Goal: Transaction & Acquisition: Book appointment/travel/reservation

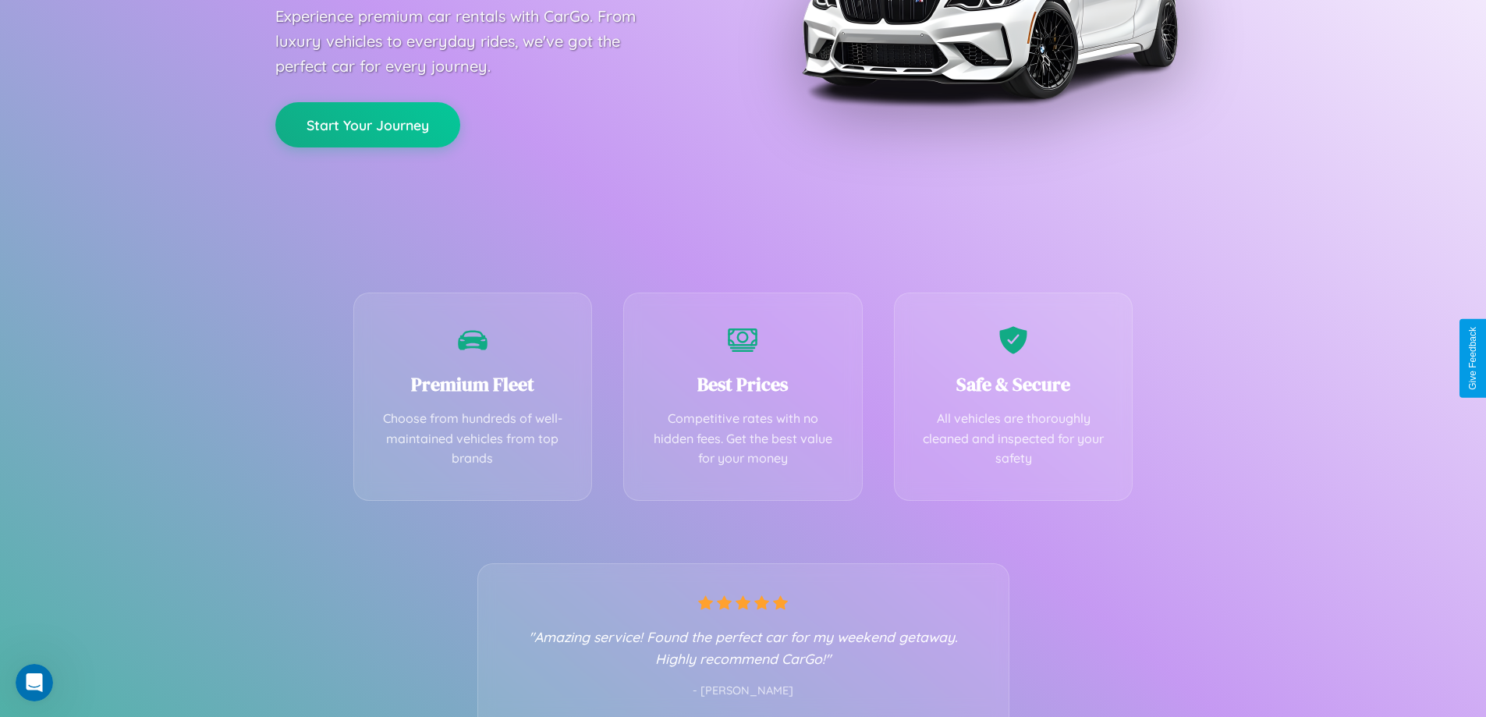
scroll to position [307, 0]
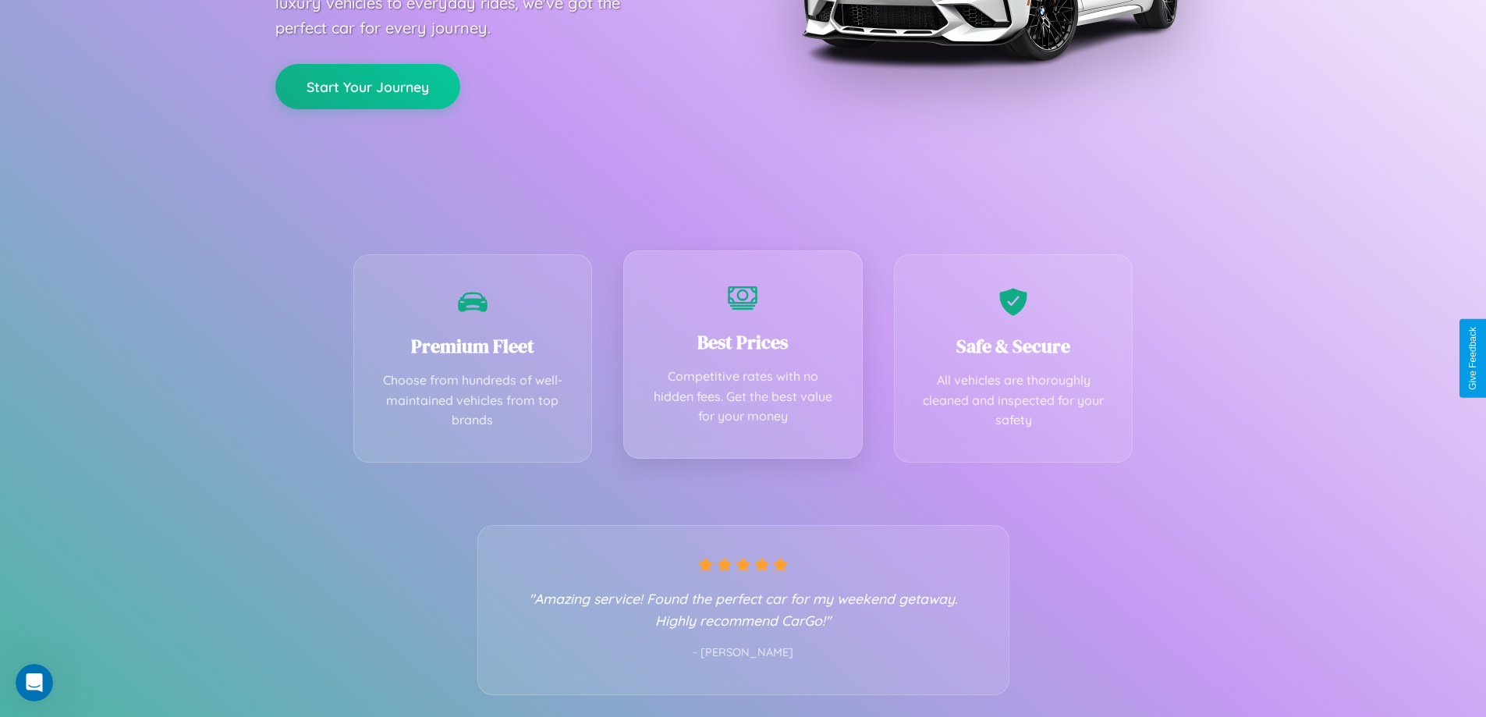
click at [743, 358] on div "Best Prices Competitive rates with no hidden fees. Get the best value for your …" at bounding box center [742, 354] width 239 height 208
click at [367, 85] on button "Start Your Journey" at bounding box center [367, 84] width 185 height 45
click at [367, 84] on button "Start Your Journey" at bounding box center [367, 84] width 185 height 45
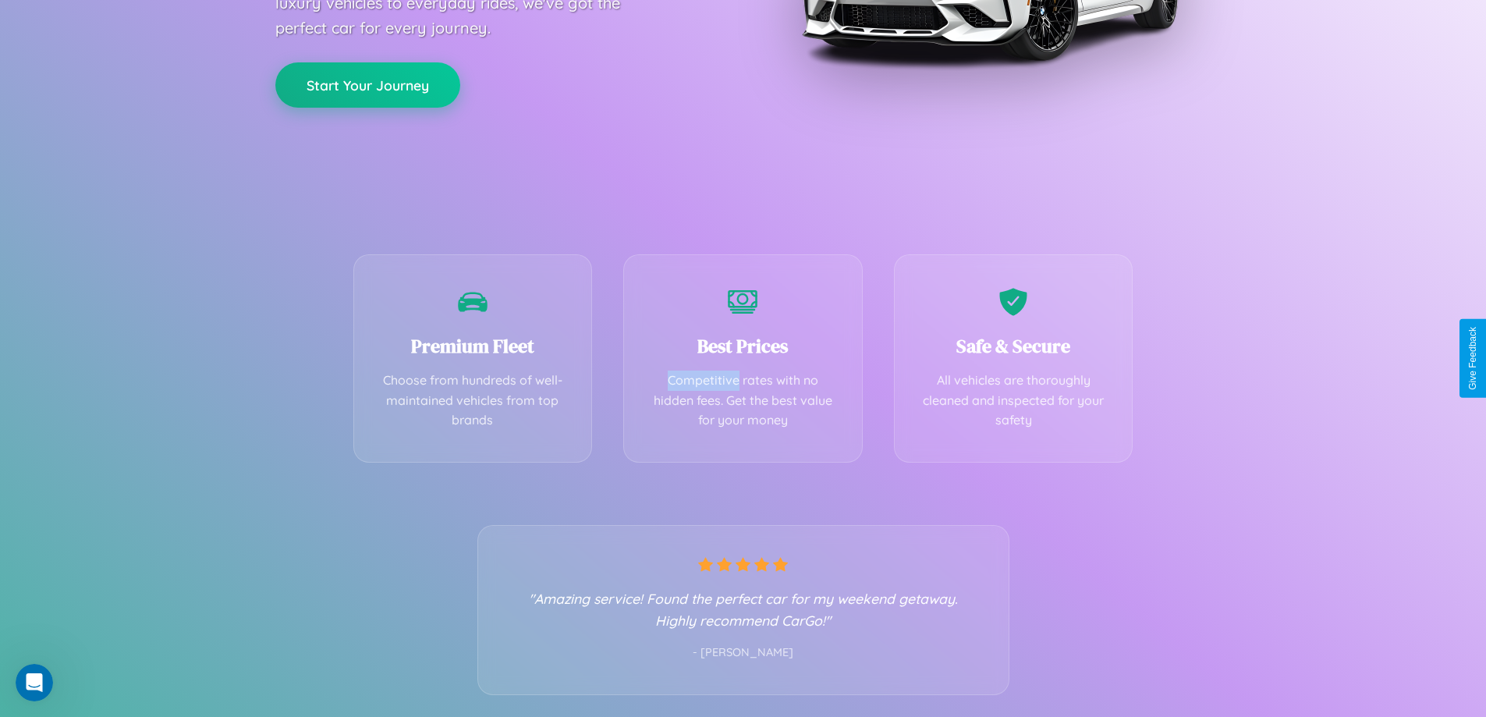
click at [367, 84] on button "Start Your Journey" at bounding box center [367, 84] width 185 height 45
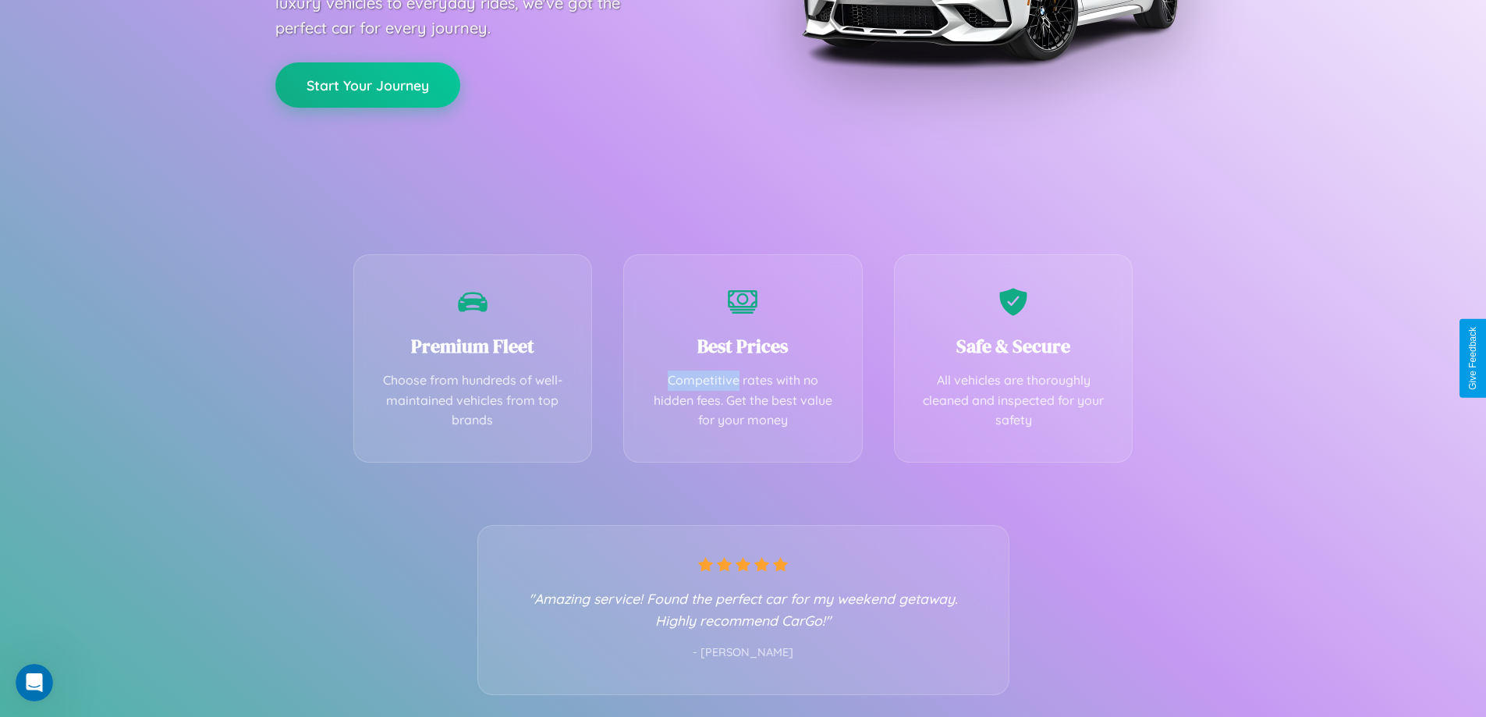
click at [367, 84] on button "Start Your Journey" at bounding box center [367, 84] width 185 height 45
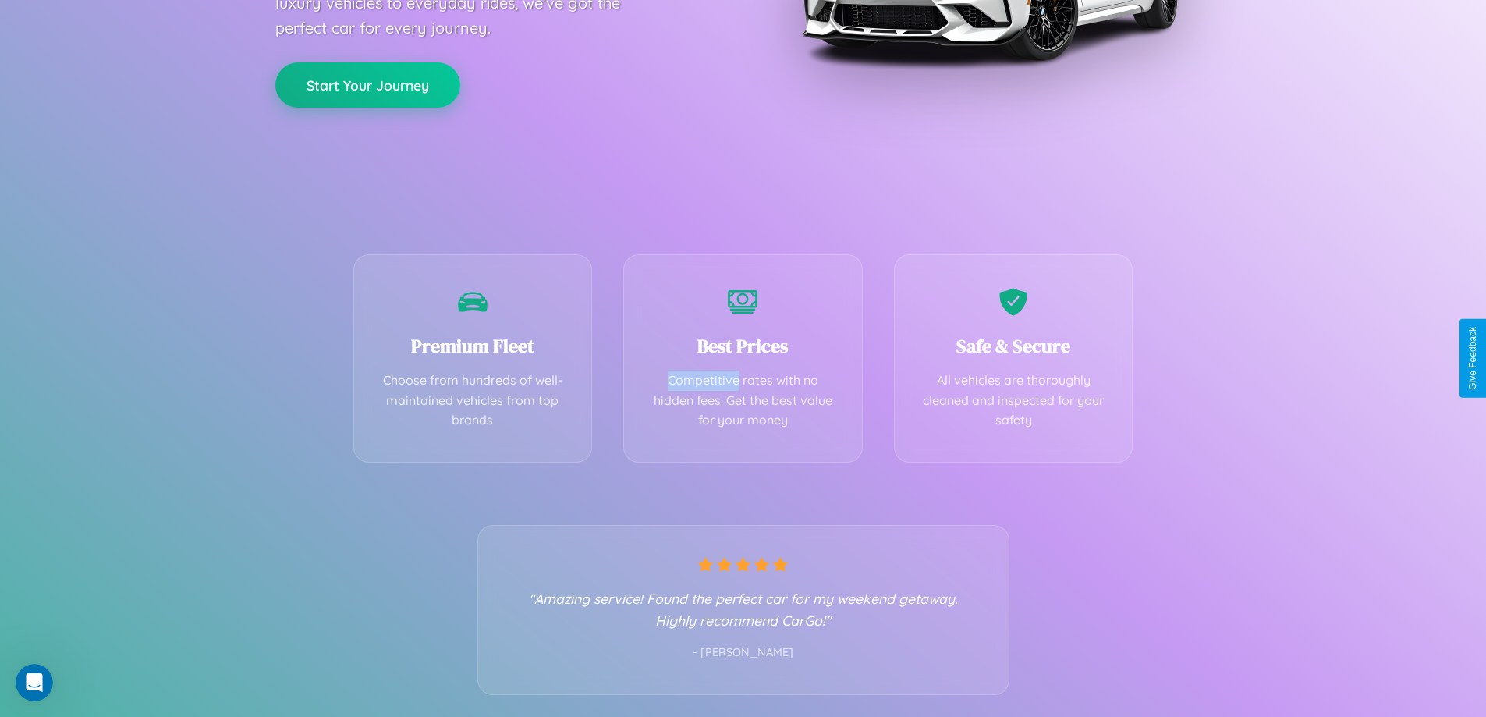
click at [367, 84] on button "Start Your Journey" at bounding box center [367, 84] width 185 height 45
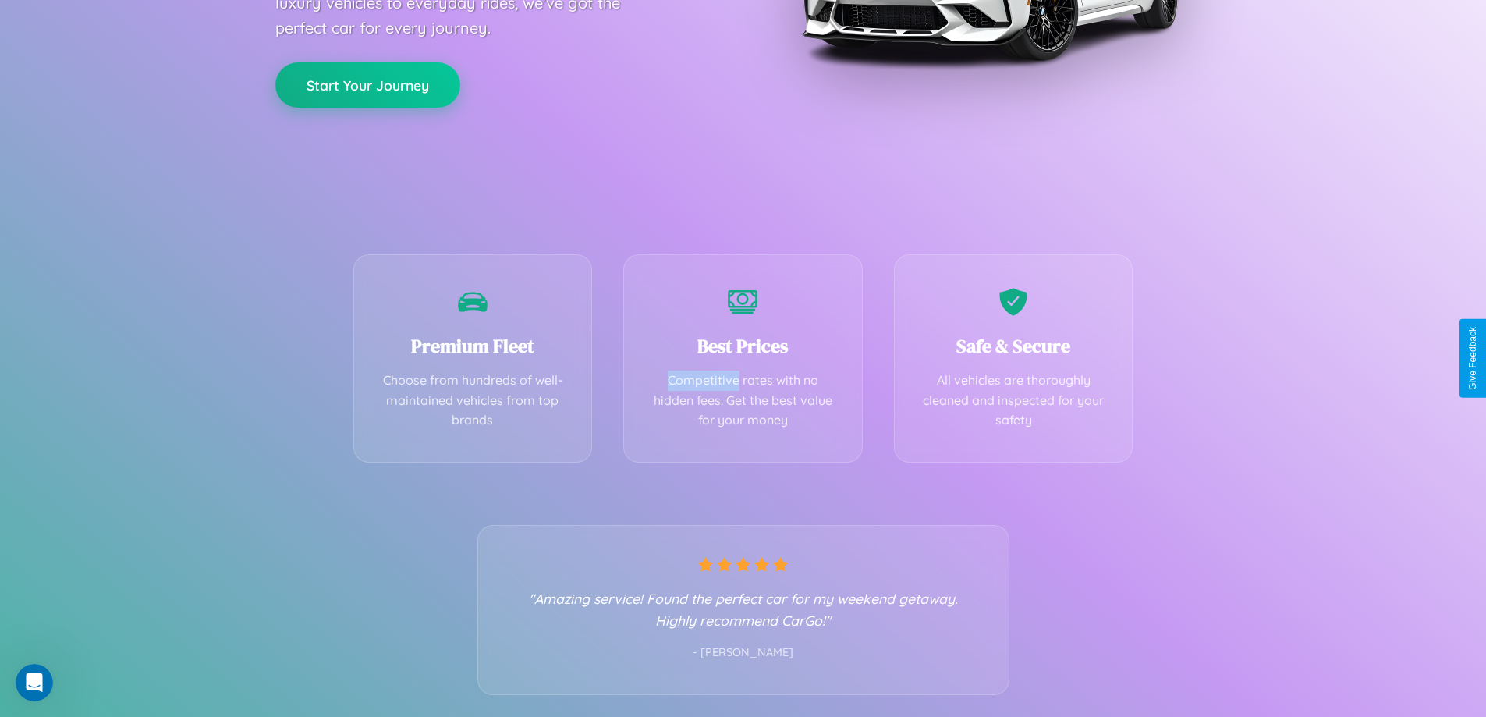
click at [367, 84] on button "Start Your Journey" at bounding box center [367, 84] width 185 height 45
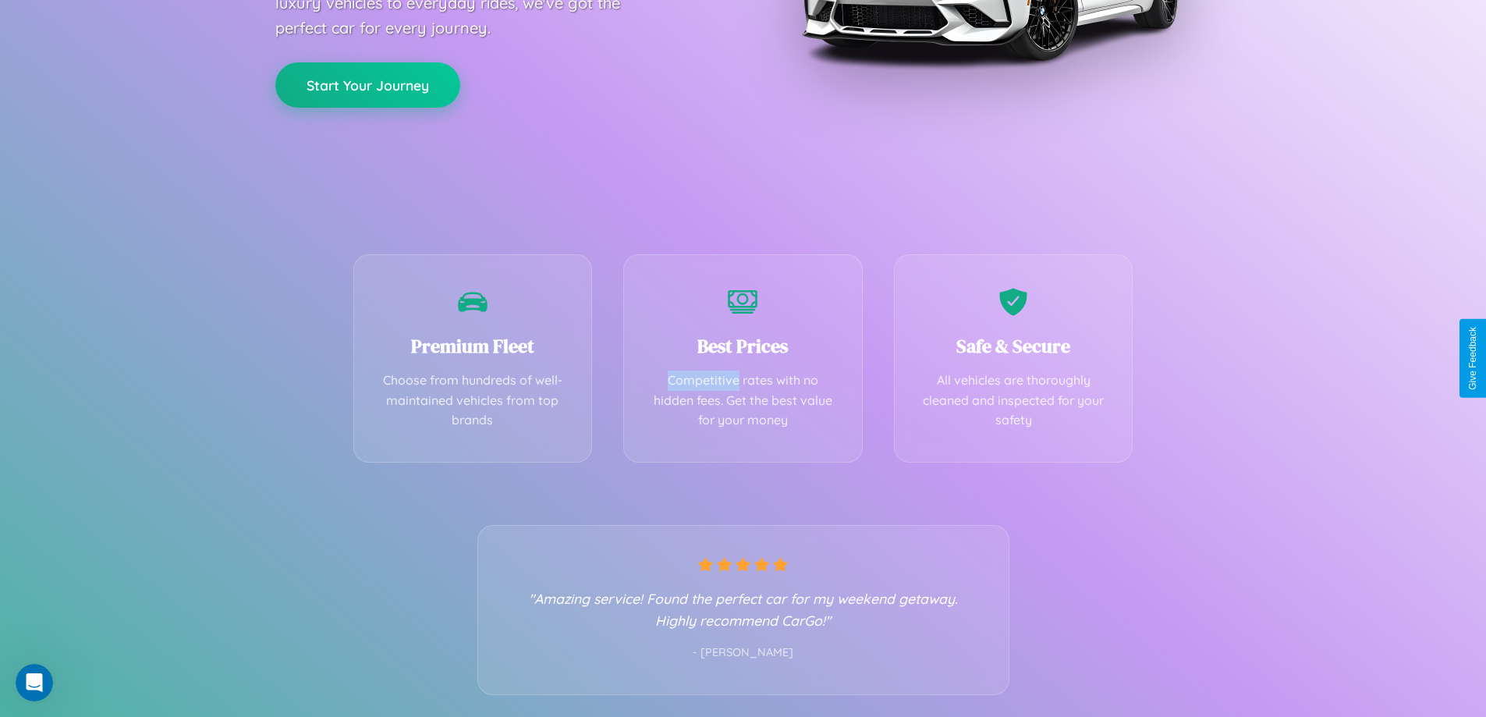
click at [367, 84] on button "Start Your Journey" at bounding box center [367, 84] width 185 height 45
